Goal: Information Seeking & Learning: Learn about a topic

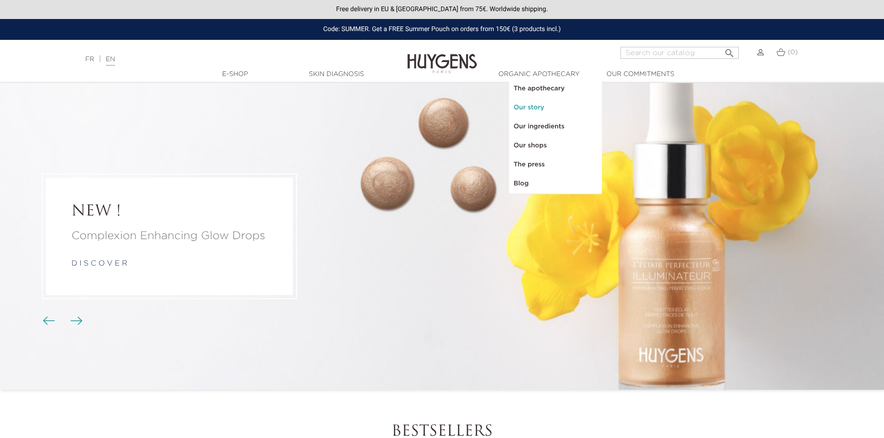
click at [546, 115] on link "Our story" at bounding box center [555, 107] width 93 height 19
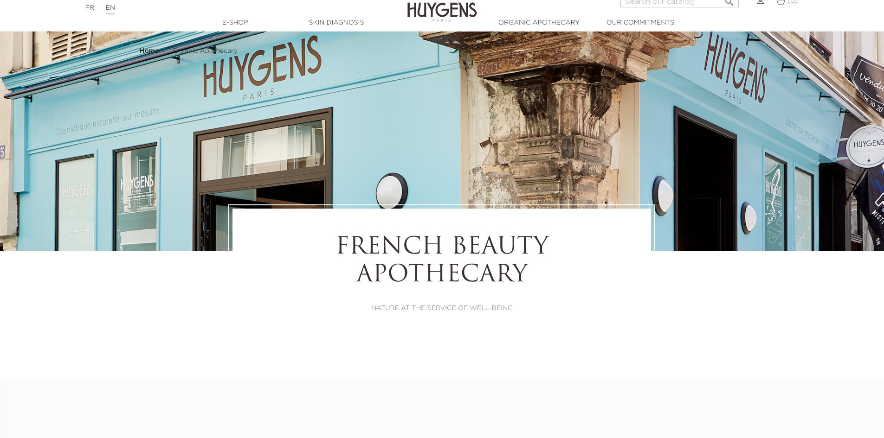
select select "FR"
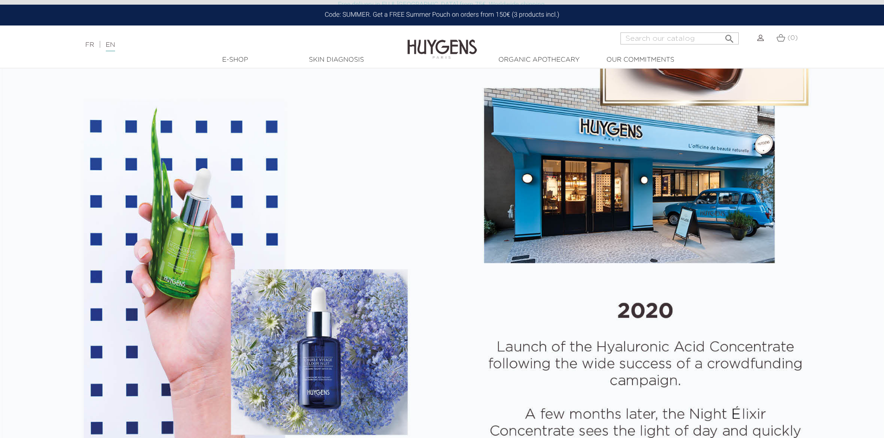
scroll to position [1670, 0]
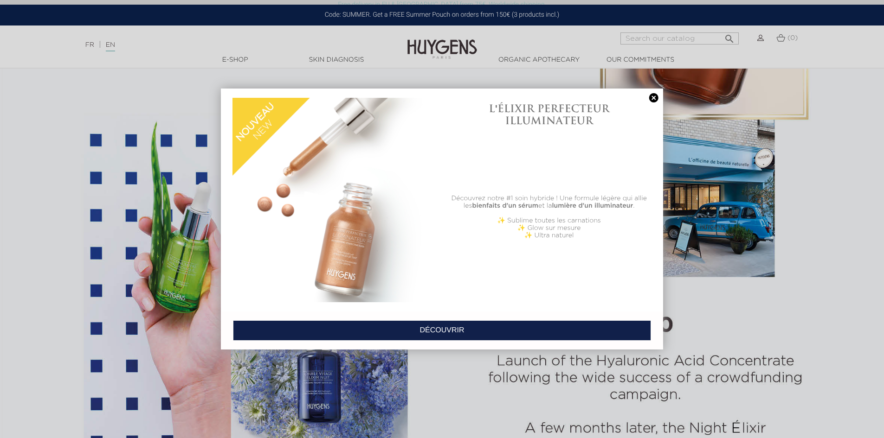
click at [656, 96] on link at bounding box center [653, 98] width 13 height 10
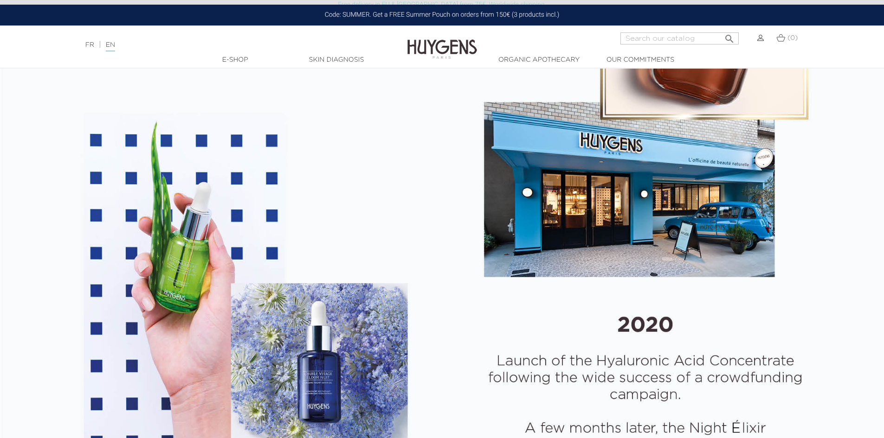
drag, startPoint x: 640, startPoint y: 162, endPoint x: 665, endPoint y: 181, distance: 30.4
drag, startPoint x: 675, startPoint y: 177, endPoint x: 654, endPoint y: 173, distance: 21.3
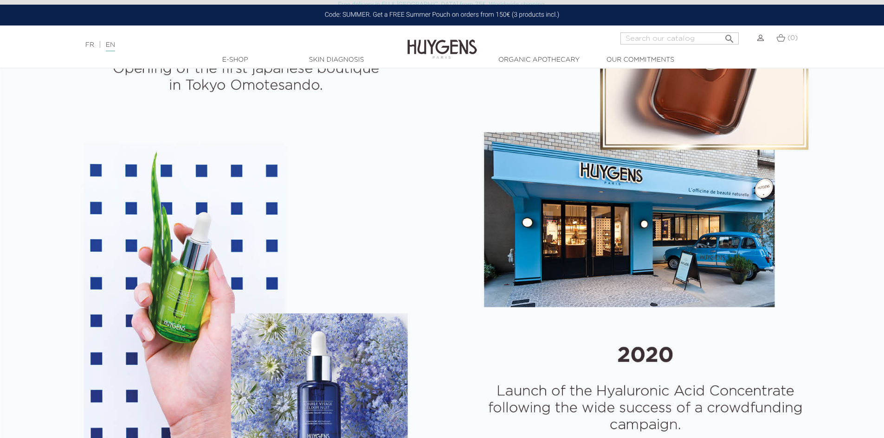
scroll to position [1716, 0]
